Goal: Transaction & Acquisition: Purchase product/service

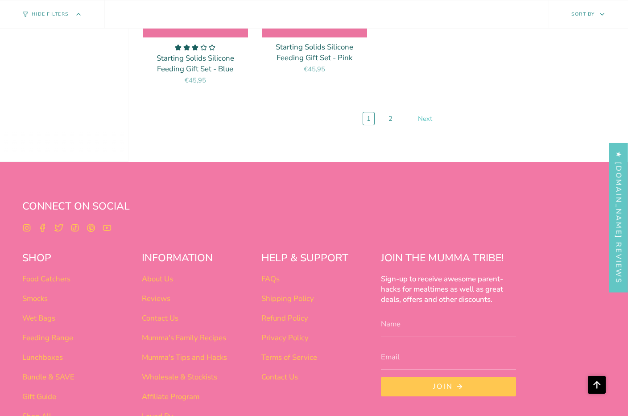
scroll to position [3408, 0]
